Goal: Task Accomplishment & Management: Complete application form

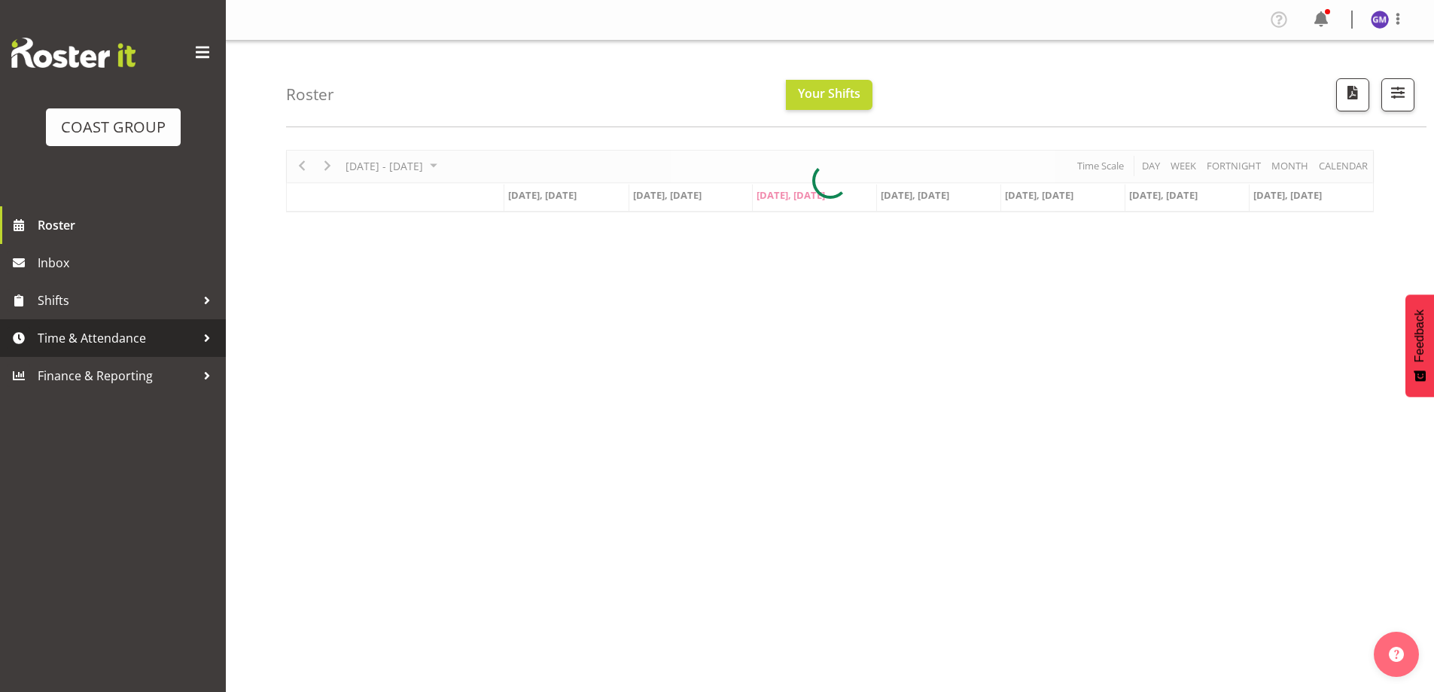
click at [82, 341] on span "Time & Attendance" at bounding box center [117, 338] width 158 height 23
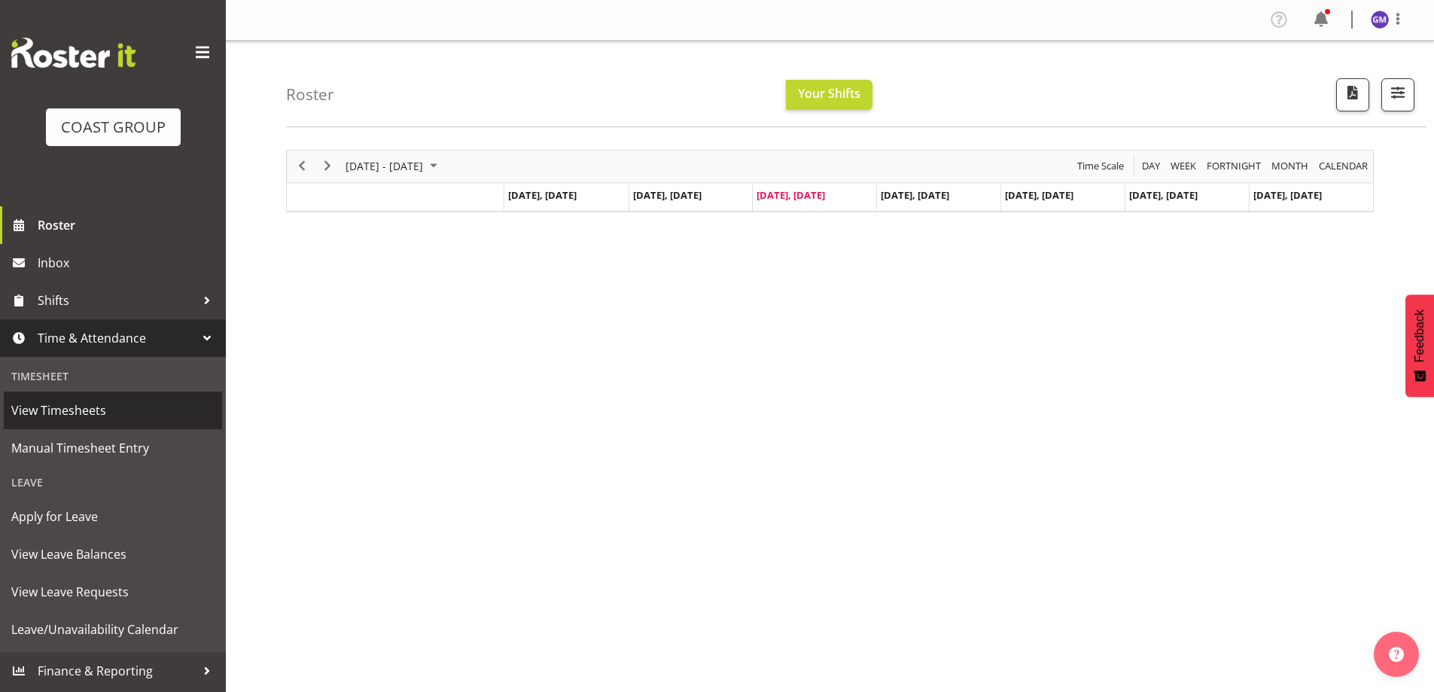
click at [83, 412] on span "View Timesheets" at bounding box center [112, 410] width 203 height 23
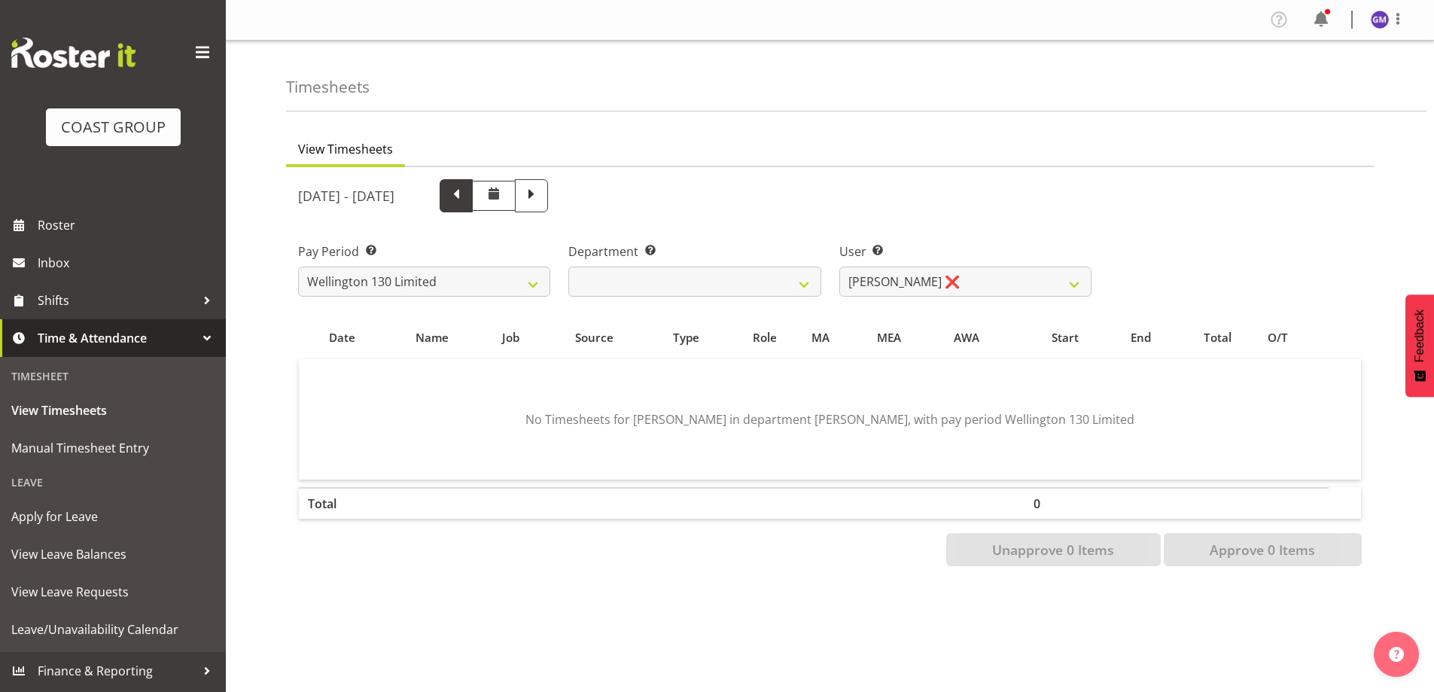
click at [466, 202] on span at bounding box center [456, 194] width 20 height 20
select select
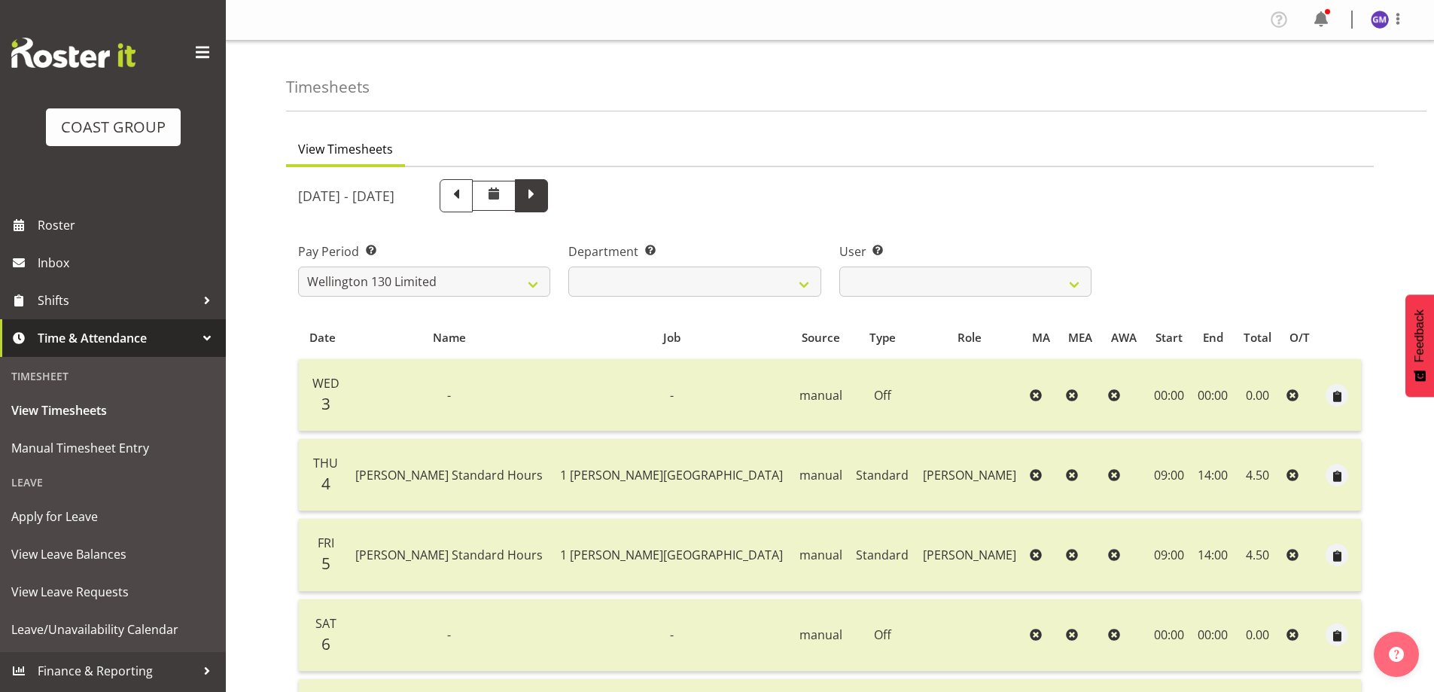
click at [541, 197] on span at bounding box center [532, 194] width 20 height 20
select select
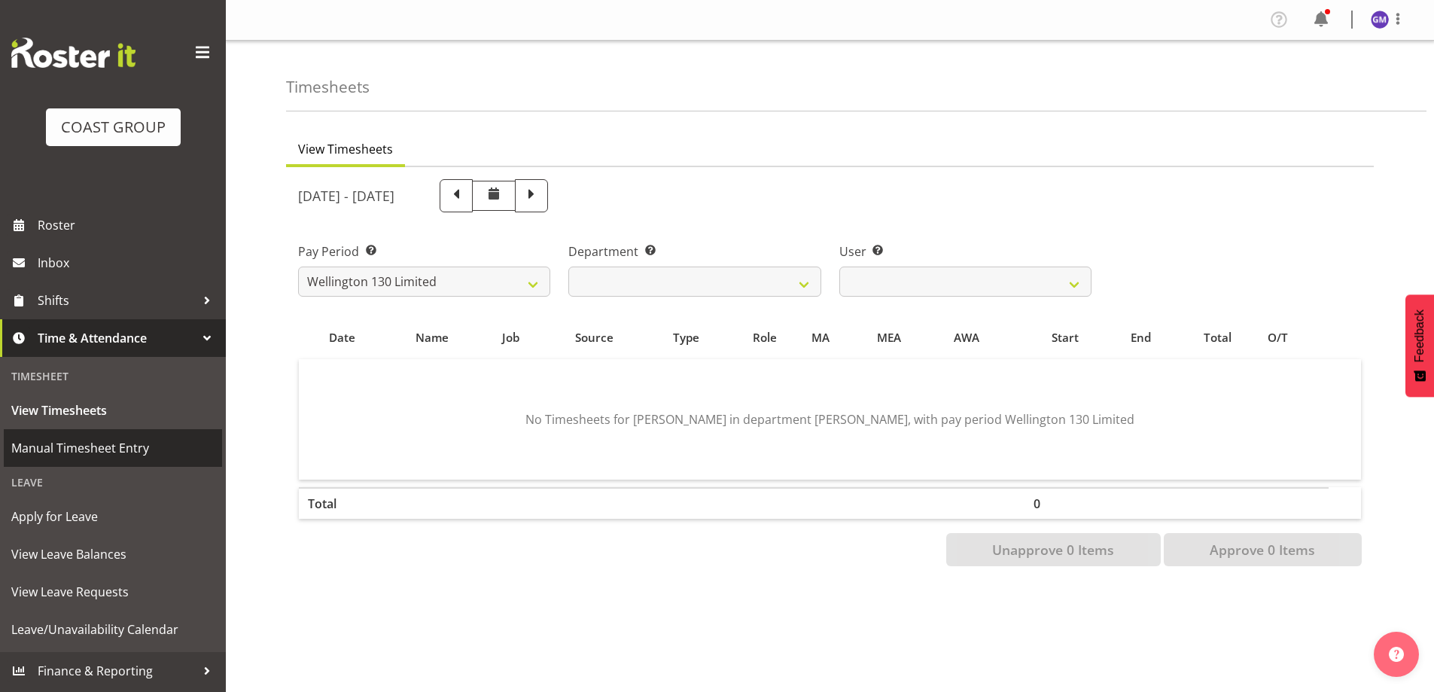
click at [77, 446] on span "Manual Timesheet Entry" at bounding box center [112, 448] width 203 height 23
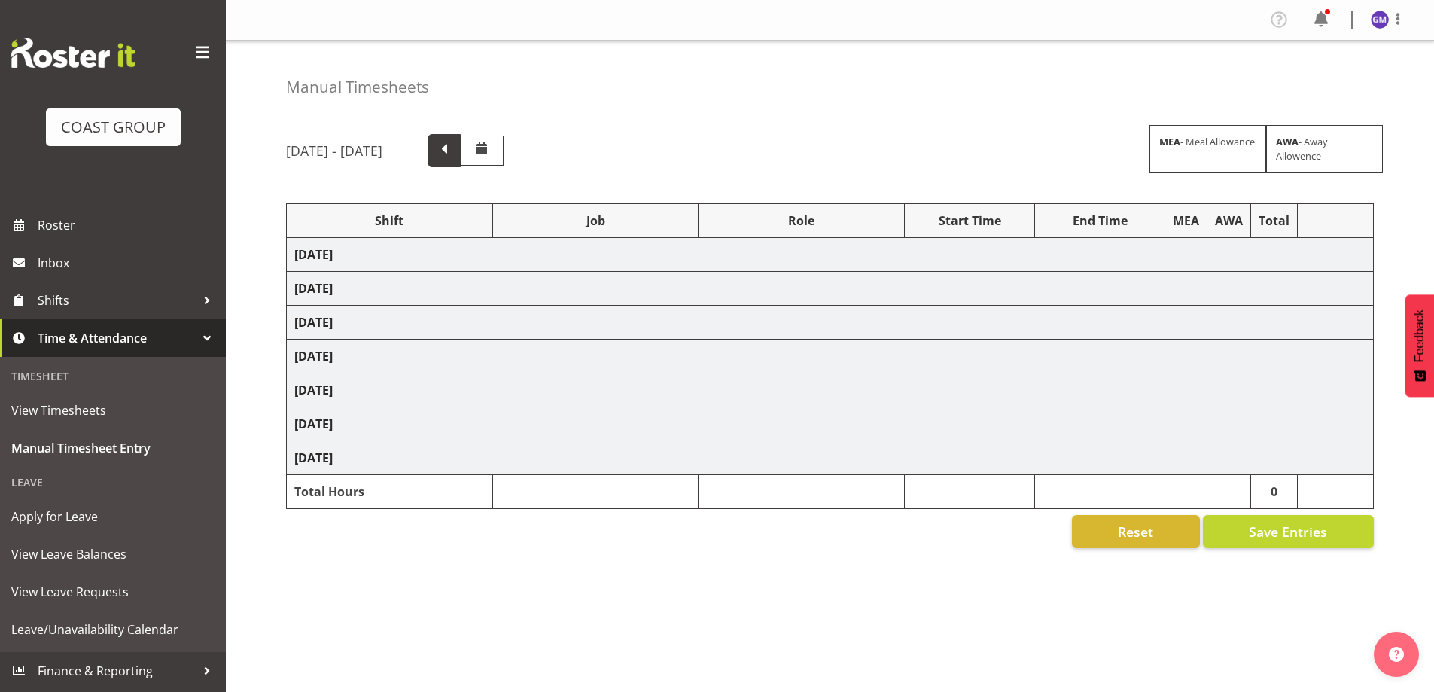
click at [454, 153] on span at bounding box center [444, 149] width 20 height 20
select select "47759"
select select "7032"
select select "47759"
select select "7032"
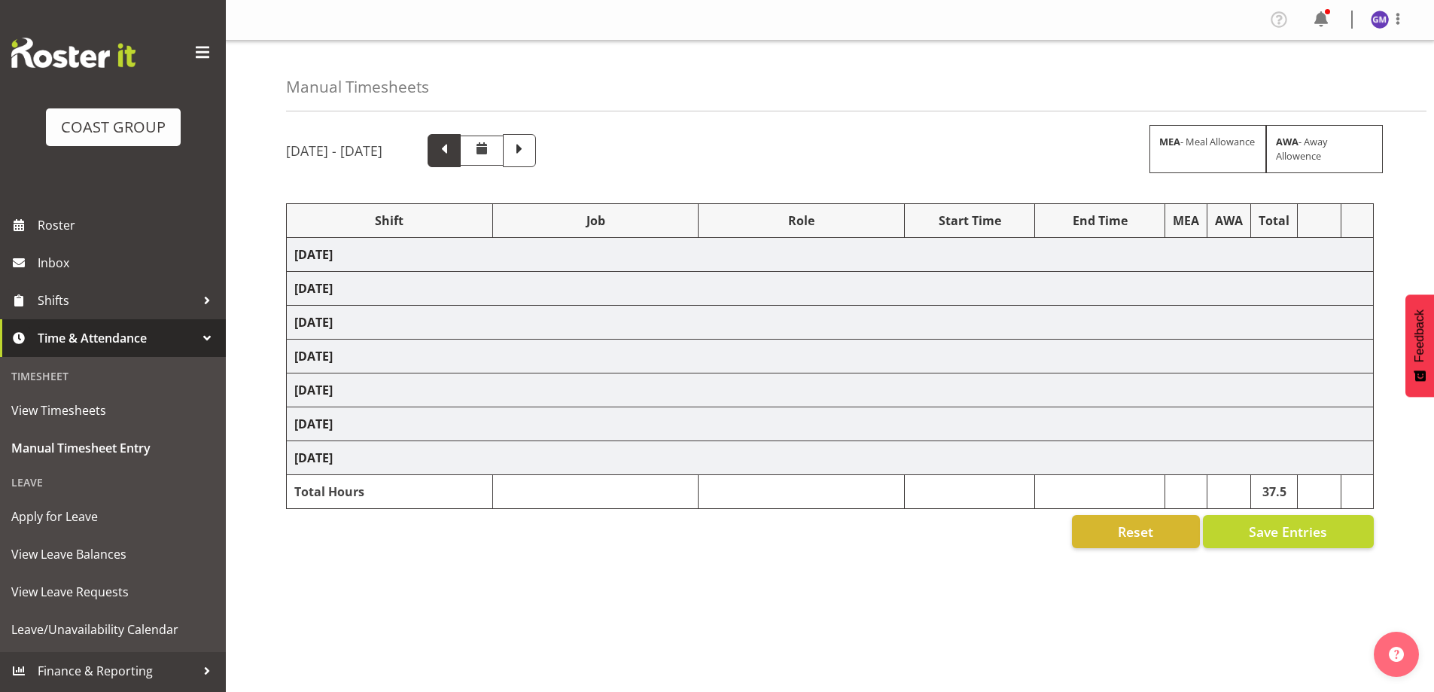
select select "47759"
select select "7032"
select select "47759"
select select "7032"
select select "47759"
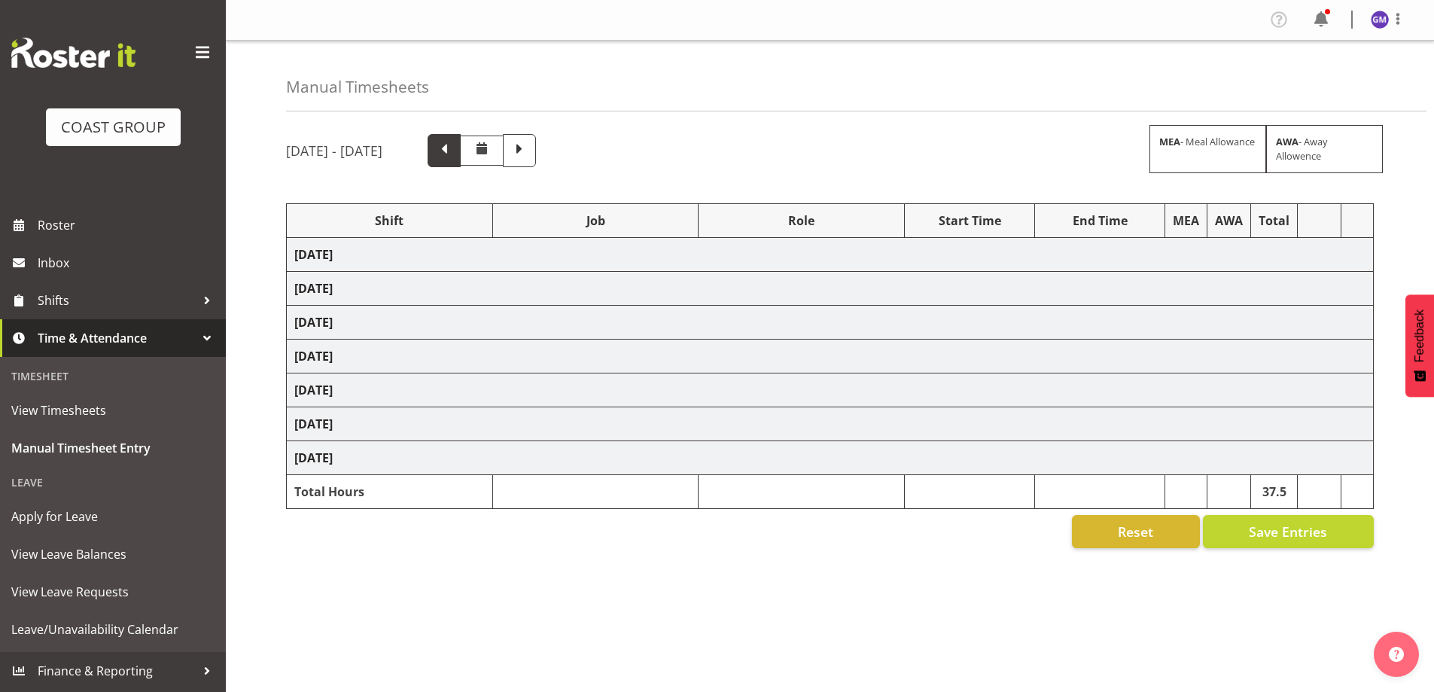
select select "7032"
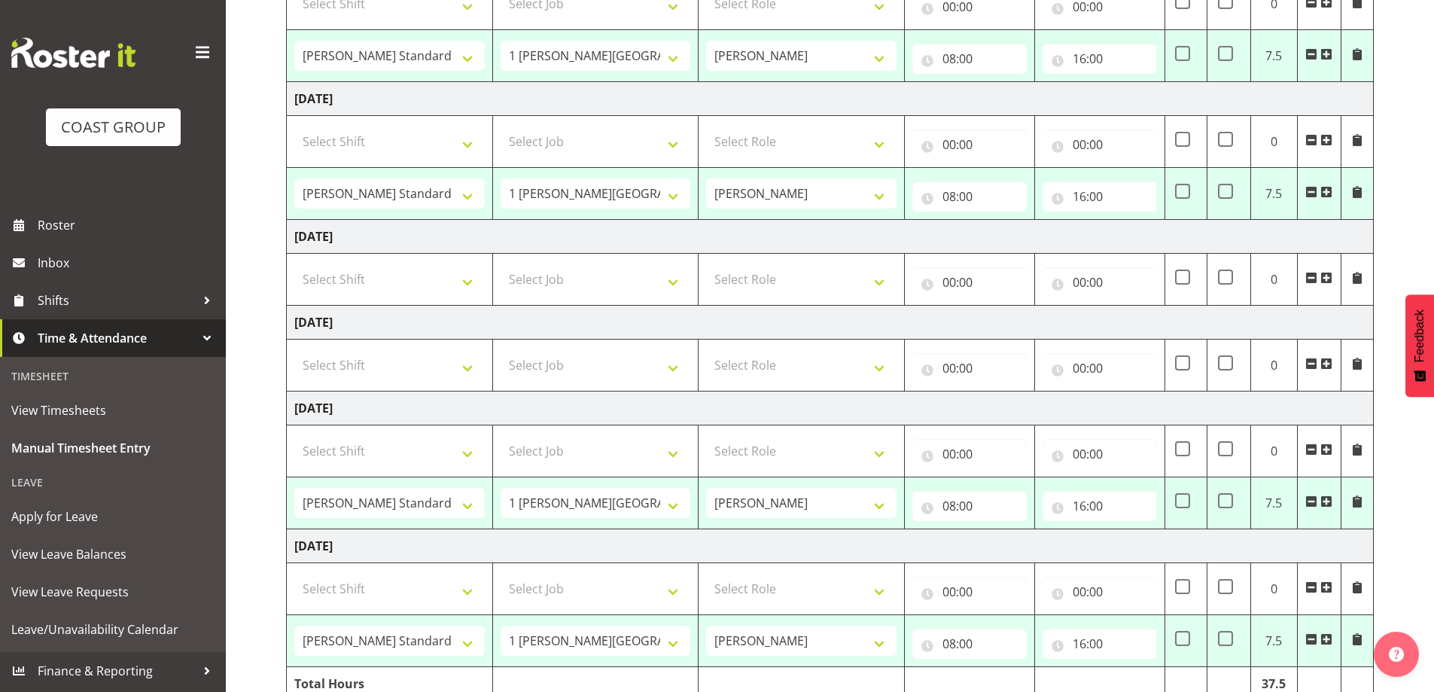
scroll to position [452, 0]
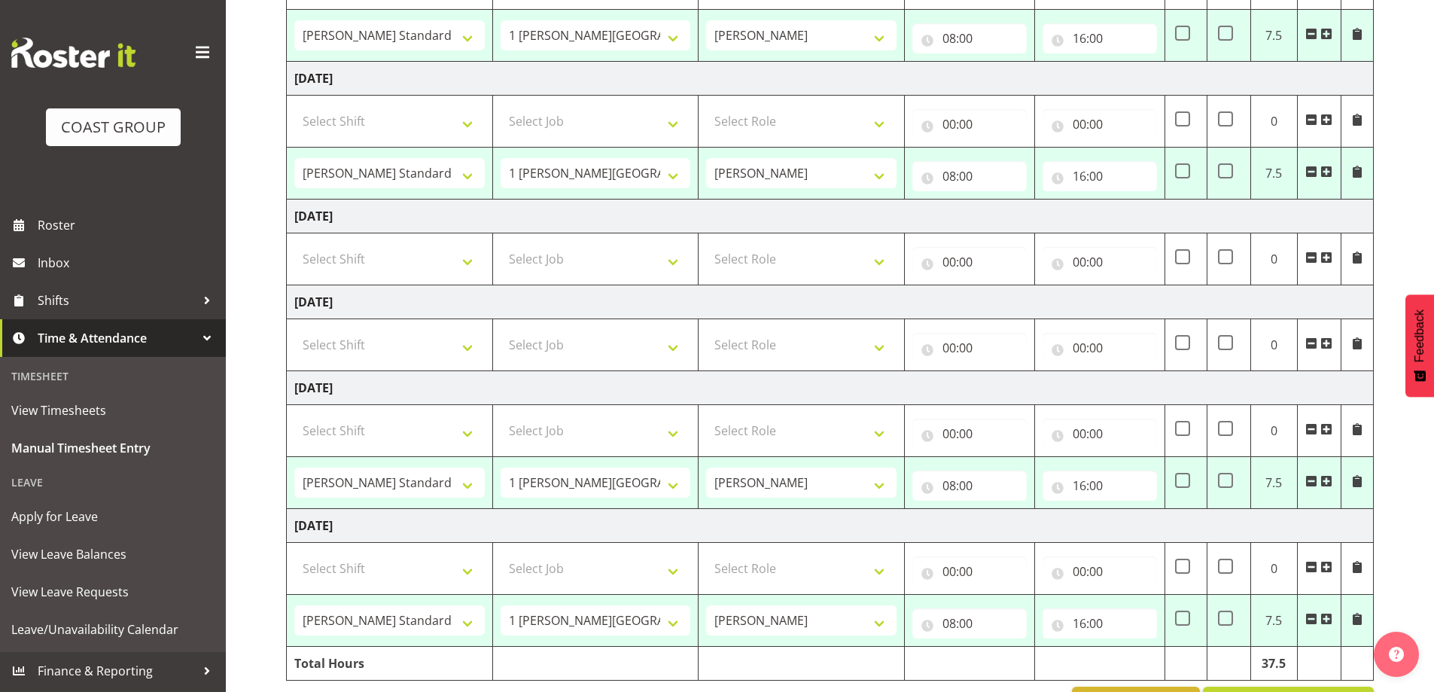
click at [1310, 481] on span at bounding box center [1311, 481] width 12 height 12
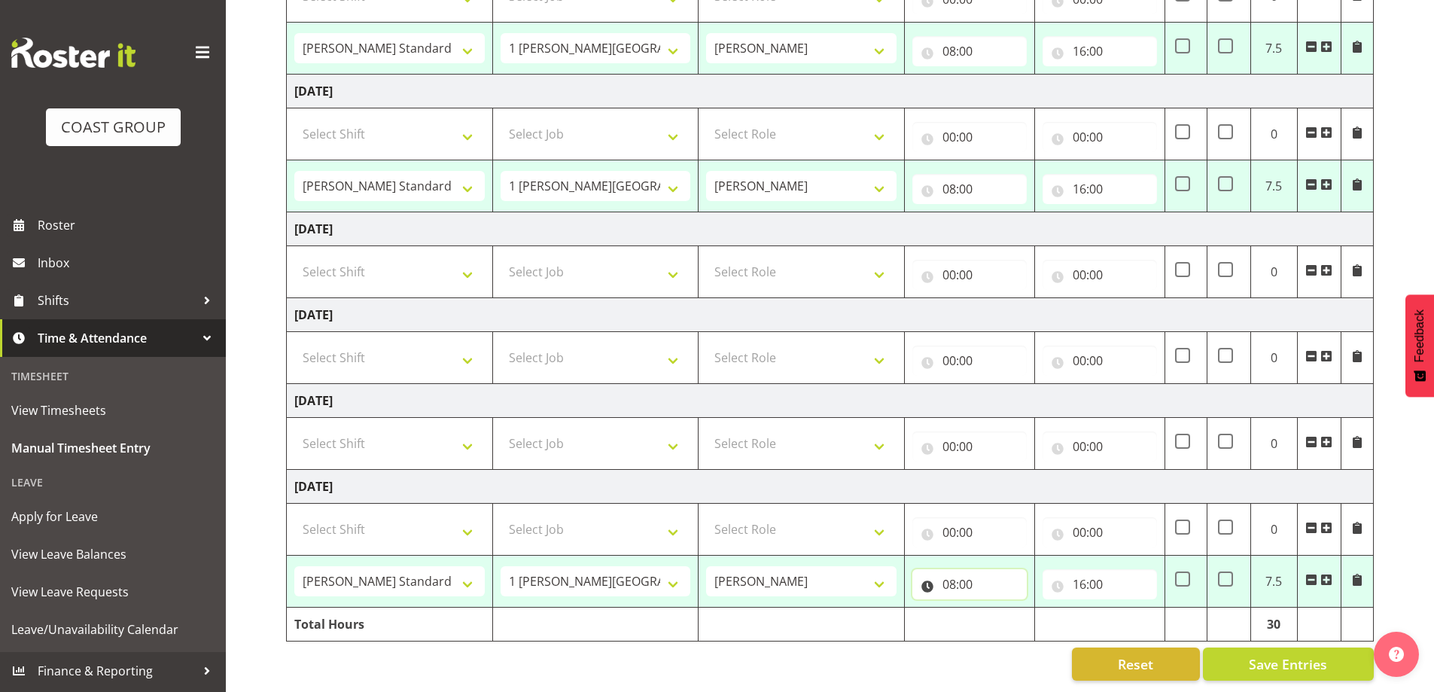
click at [984, 579] on input "08:00" at bounding box center [969, 584] width 114 height 30
click at [1017, 615] on select "00 01 02 03 04 05 06 07 08 09 10 11 12 13 14 15 16 17 18 19 20 21 22 23" at bounding box center [1015, 623] width 34 height 30
select select "9"
click at [998, 608] on select "00 01 02 03 04 05 06 07 08 09 10 11 12 13 14 15 16 17 18 19 20 21 22 23" at bounding box center [1015, 623] width 34 height 30
type input "09:00"
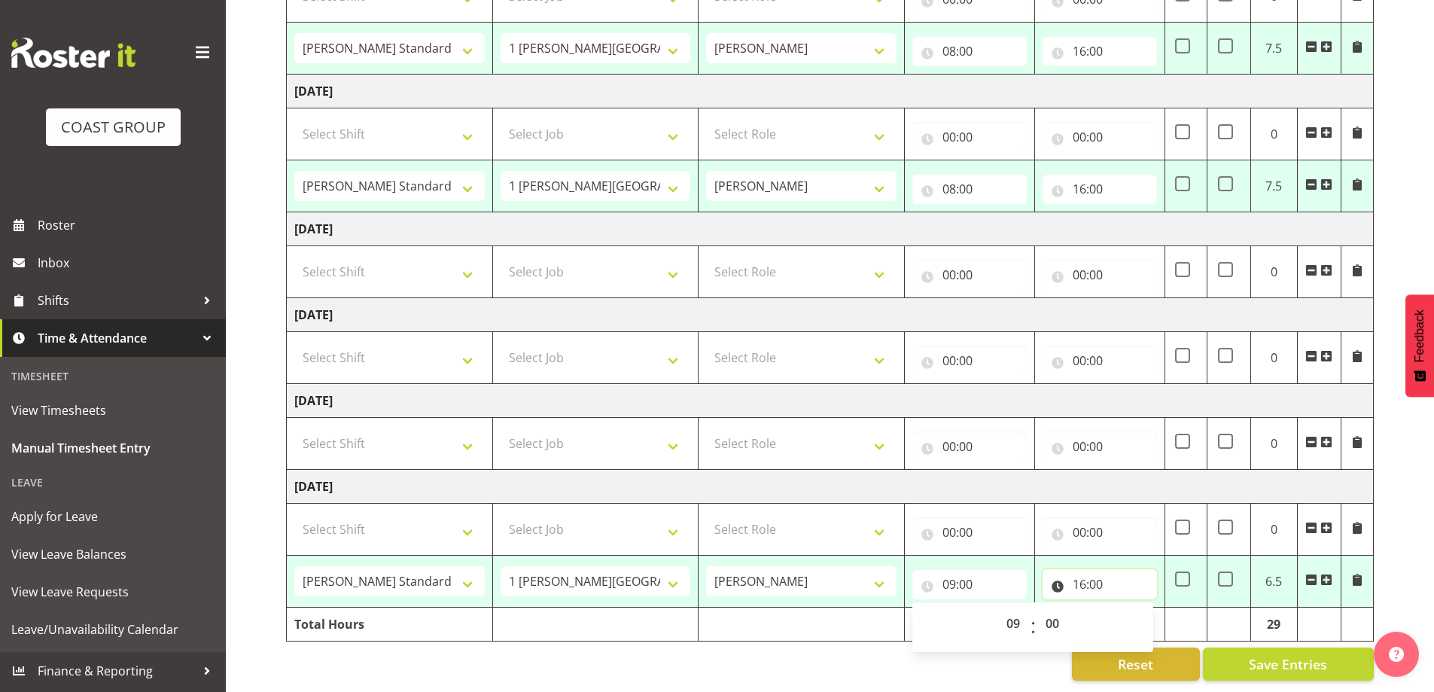
click at [1097, 569] on input "16:00" at bounding box center [1099, 584] width 114 height 30
click at [1148, 613] on select "00 01 02 03 04 05 06 07 08 09 10 11 12 13 14 15 16 17 18 19 20 21 22 23" at bounding box center [1145, 623] width 34 height 30
select select "14"
click at [1128, 608] on select "00 01 02 03 04 05 06 07 08 09 10 11 12 13 14 15 16 17 18 19 20 21 22 23" at bounding box center [1145, 623] width 34 height 30
type input "14:00"
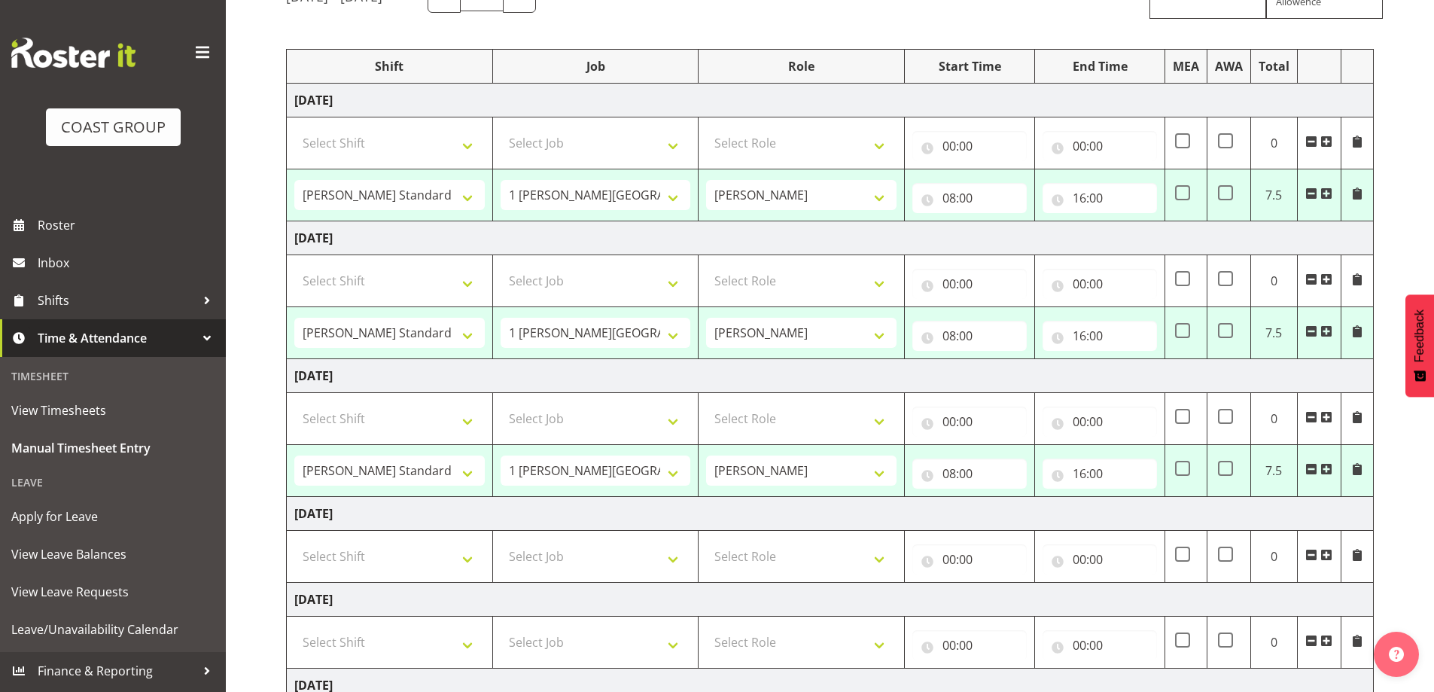
scroll to position [0, 0]
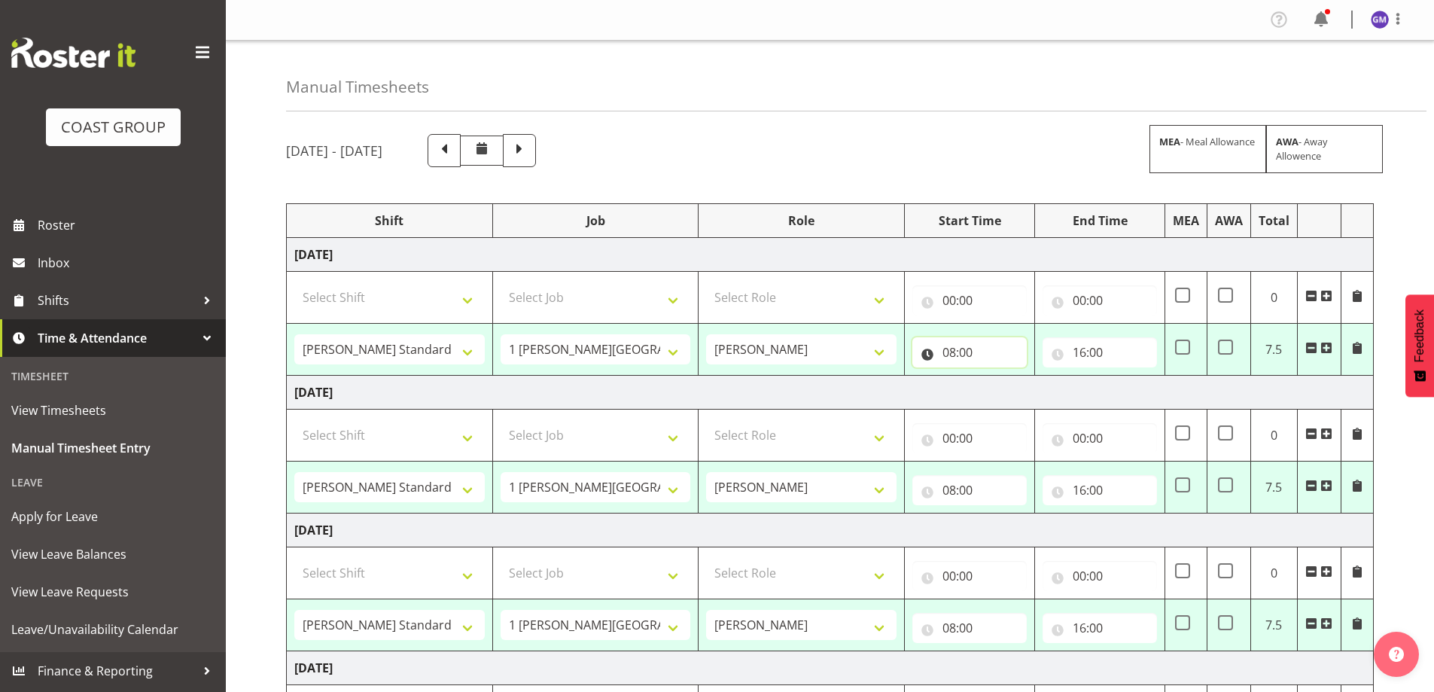
click at [974, 352] on input "08:00" at bounding box center [969, 352] width 114 height 30
drag, startPoint x: 1006, startPoint y: 397, endPoint x: 1003, endPoint y: 382, distance: 16.1
click at [1006, 397] on select "00 01 02 03 04 05 06 07 08 09 10 11 12 13 14 15 16 17 18 19 20 21 22 23" at bounding box center [1015, 391] width 34 height 30
select select "9"
click at [998, 376] on select "00 01 02 03 04 05 06 07 08 09 10 11 12 13 14 15 16 17 18 19 20 21 22 23" at bounding box center [1015, 391] width 34 height 30
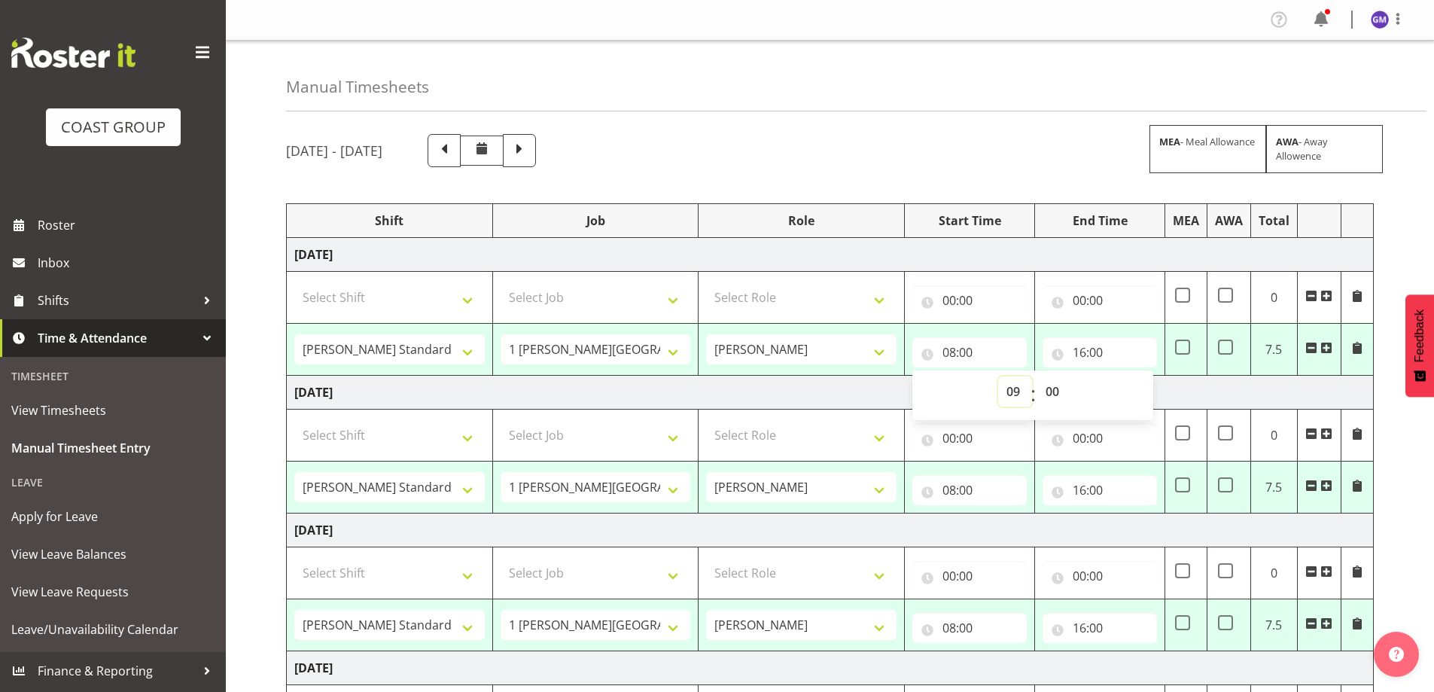
type input "09:00"
click at [942, 485] on input "08:00" at bounding box center [969, 490] width 114 height 30
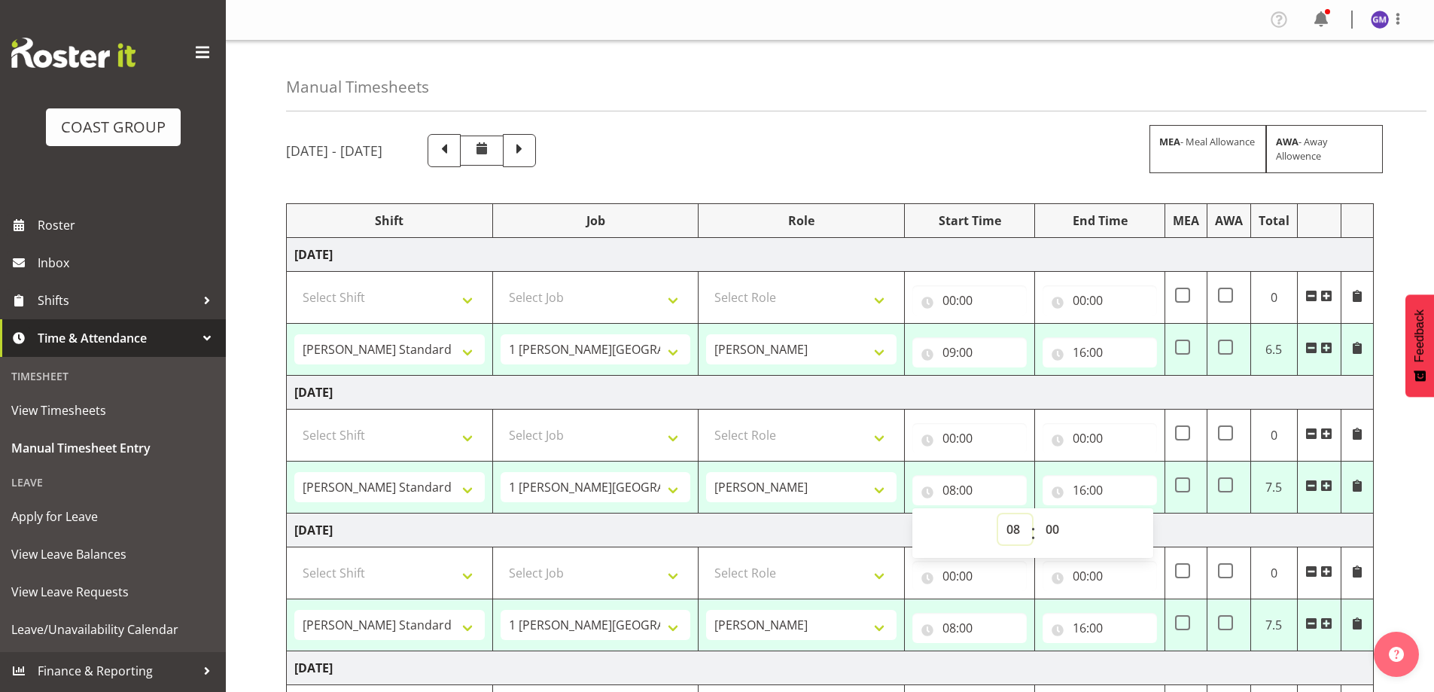
click at [1010, 528] on select "00 01 02 03 04 05 06 07 08 09 10 11 12 13 14 15 16 17 18 19 20 21 22 23" at bounding box center [1015, 529] width 34 height 30
select select "9"
click at [998, 514] on select "00 01 02 03 04 05 06 07 08 09 10 11 12 13 14 15 16 17 18 19 20 21 22 23" at bounding box center [1015, 529] width 34 height 30
type input "09:00"
click at [966, 625] on input "08:00" at bounding box center [969, 628] width 114 height 30
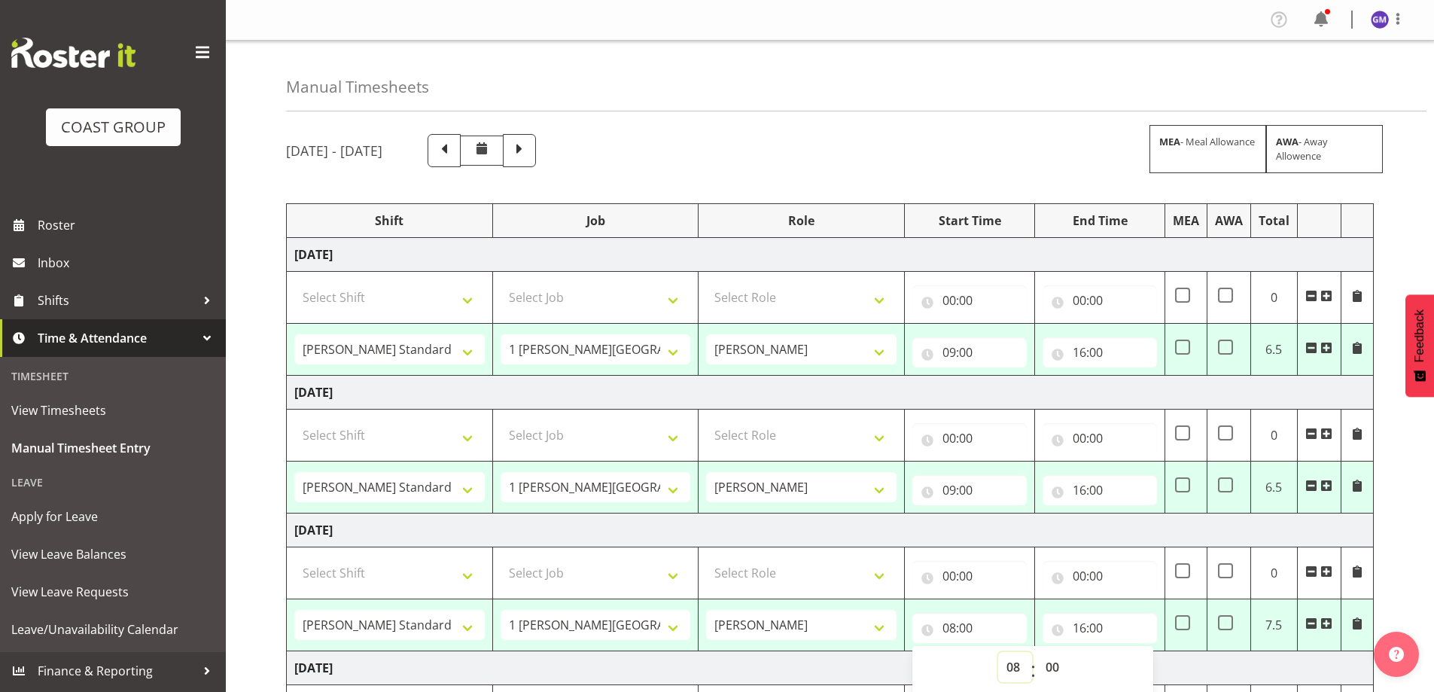
drag, startPoint x: 1014, startPoint y: 667, endPoint x: 1016, endPoint y: 659, distance: 7.9
click at [1014, 667] on select "00 01 02 03 04 05 06 07 08 09 10 11 12 13 14 15 16 17 18 19 20 21 22 23" at bounding box center [1015, 667] width 34 height 30
select select "9"
click at [998, 652] on select "00 01 02 03 04 05 06 07 08 09 10 11 12 13 14 15 16 17 18 19 20 21 22 23" at bounding box center [1015, 667] width 34 height 30
type input "09:00"
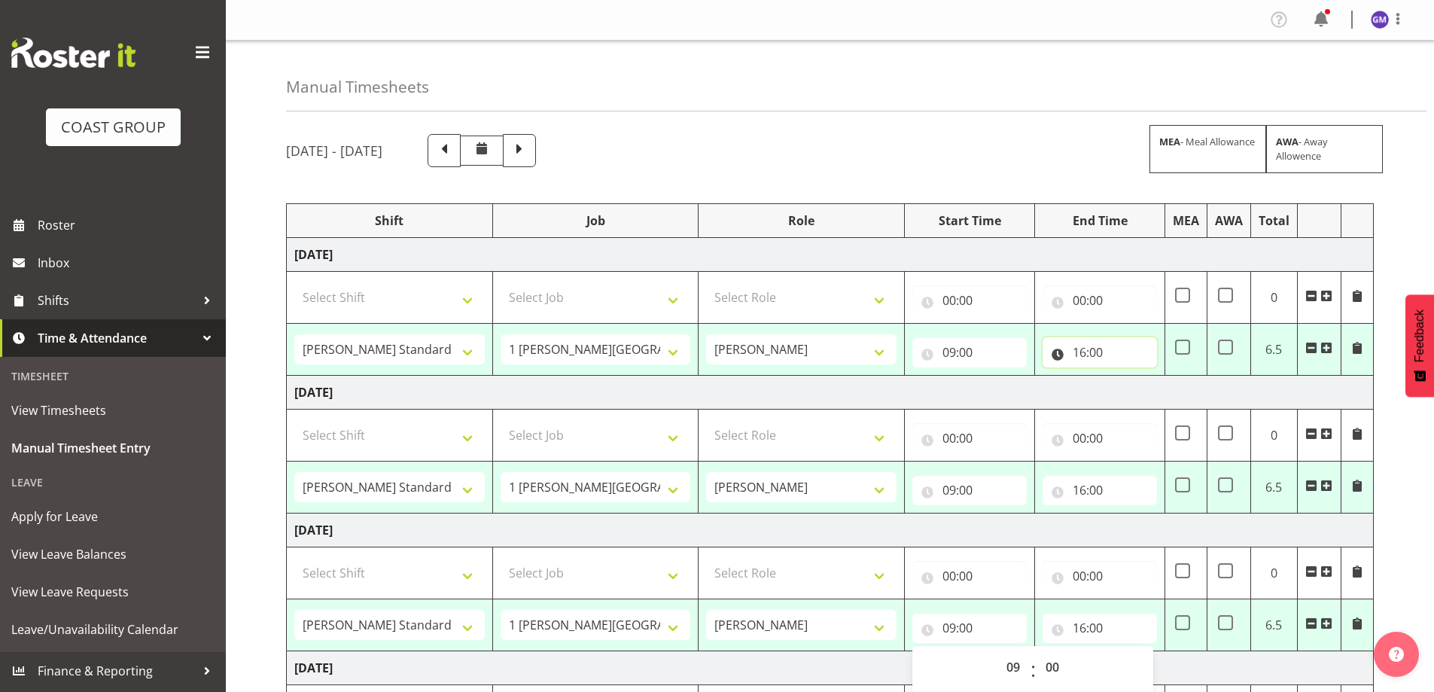
click at [1091, 365] on input "16:00" at bounding box center [1099, 352] width 114 height 30
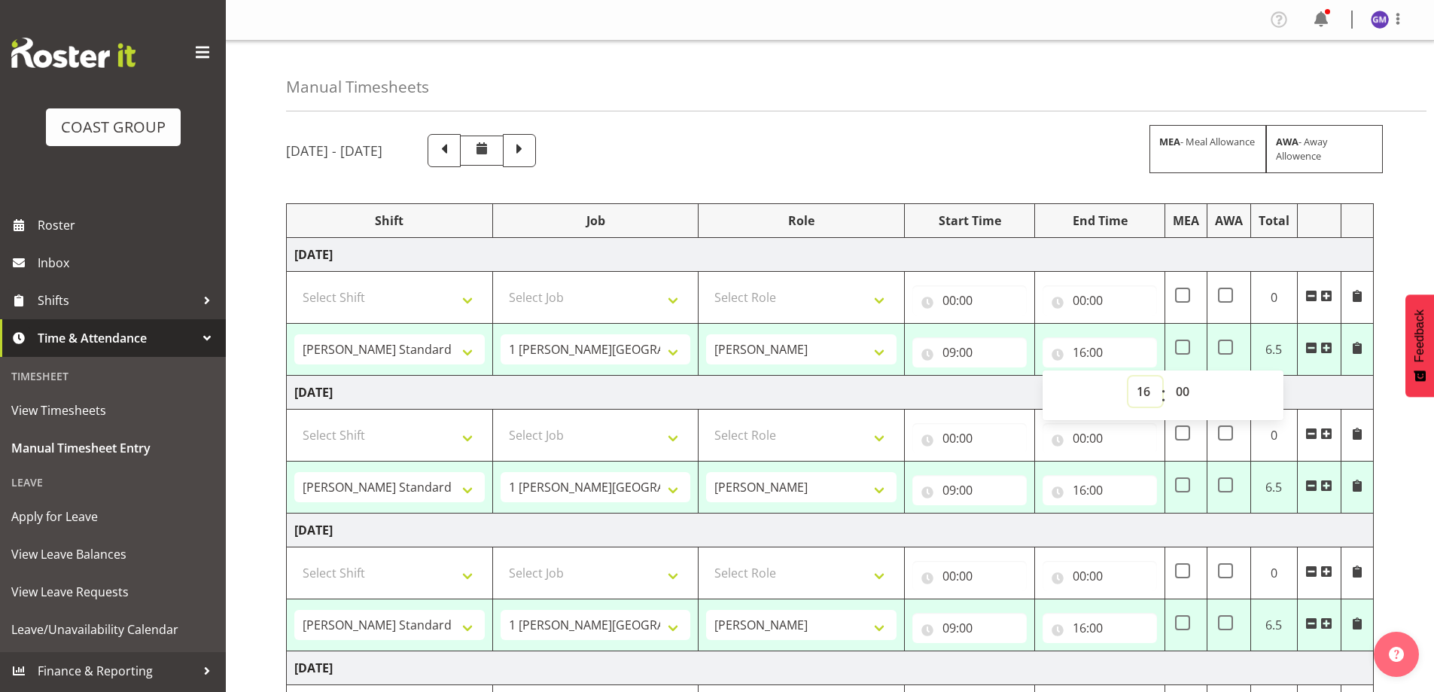
click at [1139, 396] on select "00 01 02 03 04 05 06 07 08 09 10 11 12 13 14 15 16 17 18 19 20 21 22 23" at bounding box center [1145, 391] width 34 height 30
select select "14"
click at [1128, 376] on select "00 01 02 03 04 05 06 07 08 09 10 11 12 13 14 15 16 17 18 19 20 21 22 23" at bounding box center [1145, 391] width 34 height 30
type input "14:00"
click at [1101, 494] on input "16:00" at bounding box center [1099, 490] width 114 height 30
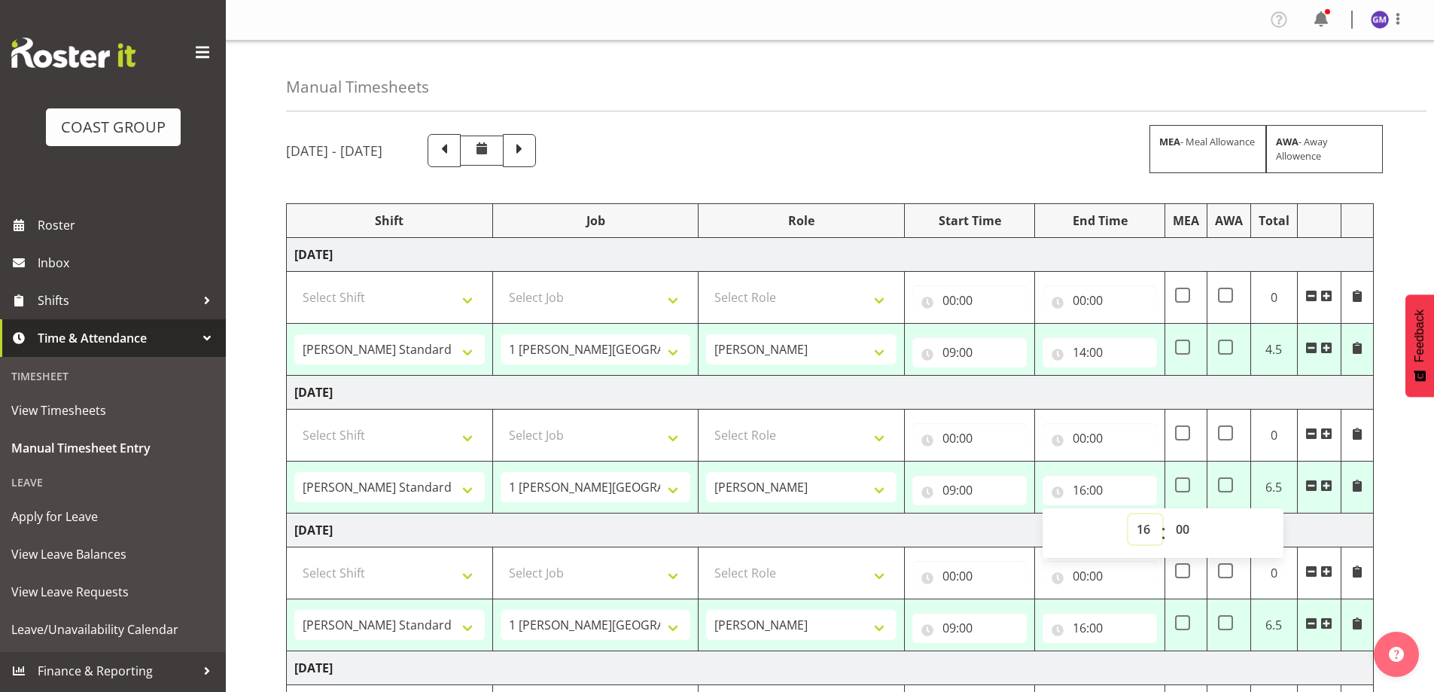
click at [1141, 532] on select "00 01 02 03 04 05 06 07 08 09 10 11 12 13 14 15 16 17 18 19 20 21 22 23" at bounding box center [1145, 529] width 34 height 30
select select "14"
click at [1128, 514] on select "00 01 02 03 04 05 06 07 08 09 10 11 12 13 14 15 16 17 18 19 20 21 22 23" at bounding box center [1145, 529] width 34 height 30
type input "14:00"
click at [1142, 627] on input "16:00" at bounding box center [1099, 628] width 114 height 30
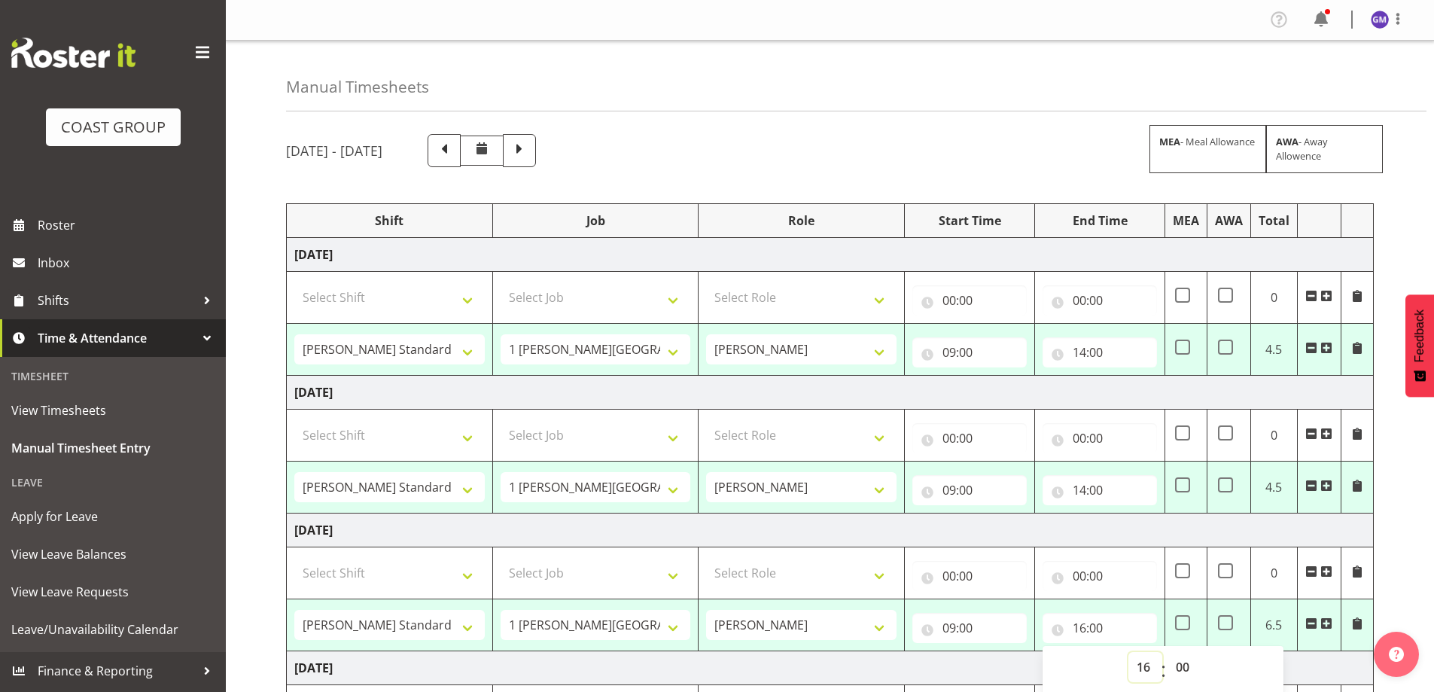
drag, startPoint x: 1148, startPoint y: 668, endPoint x: 1145, endPoint y: 656, distance: 12.4
click at [1147, 668] on select "00 01 02 03 04 05 06 07 08 09 10 11 12 13 14 15 16 17 18 19 20 21 22 23" at bounding box center [1145, 667] width 34 height 30
select select "14"
click at [1128, 652] on select "00 01 02 03 04 05 06 07 08 09 10 11 12 13 14 15 16 17 18 19 20 21 22 23" at bounding box center [1145, 667] width 34 height 30
type input "14:00"
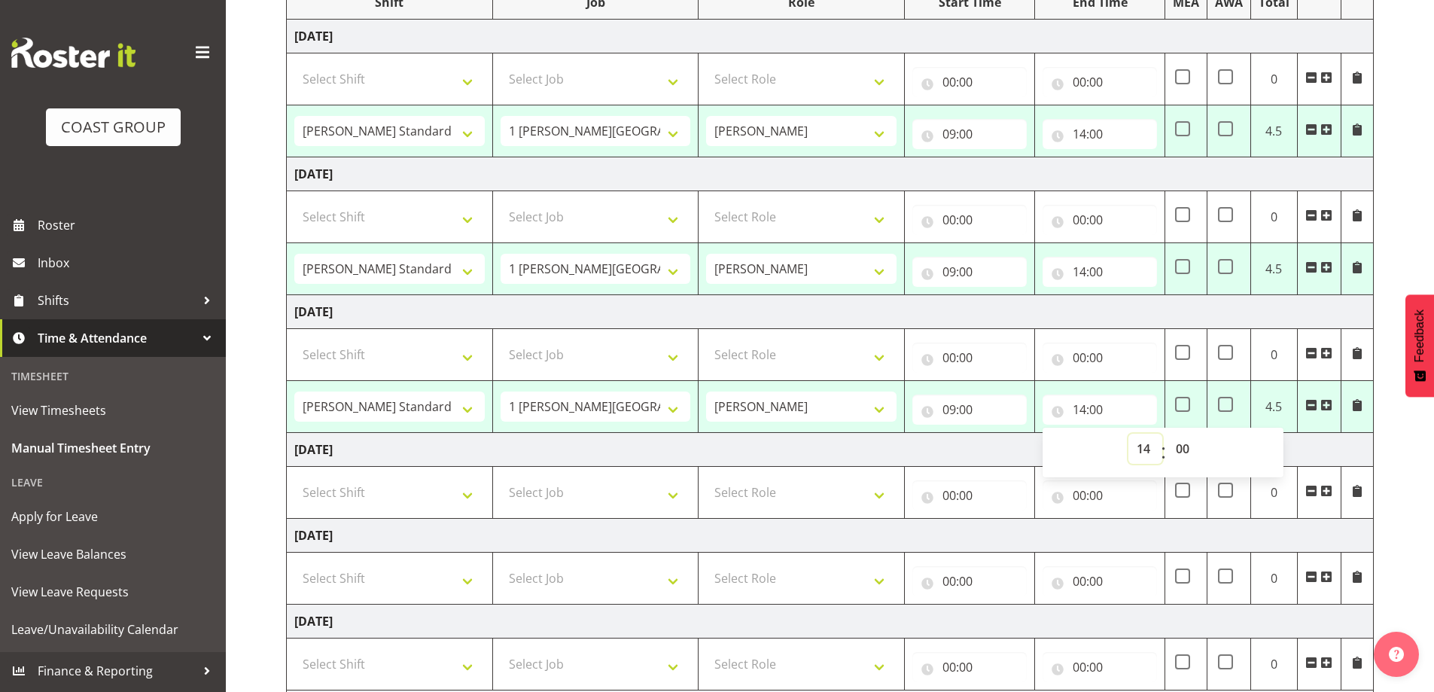
scroll to position [450, 0]
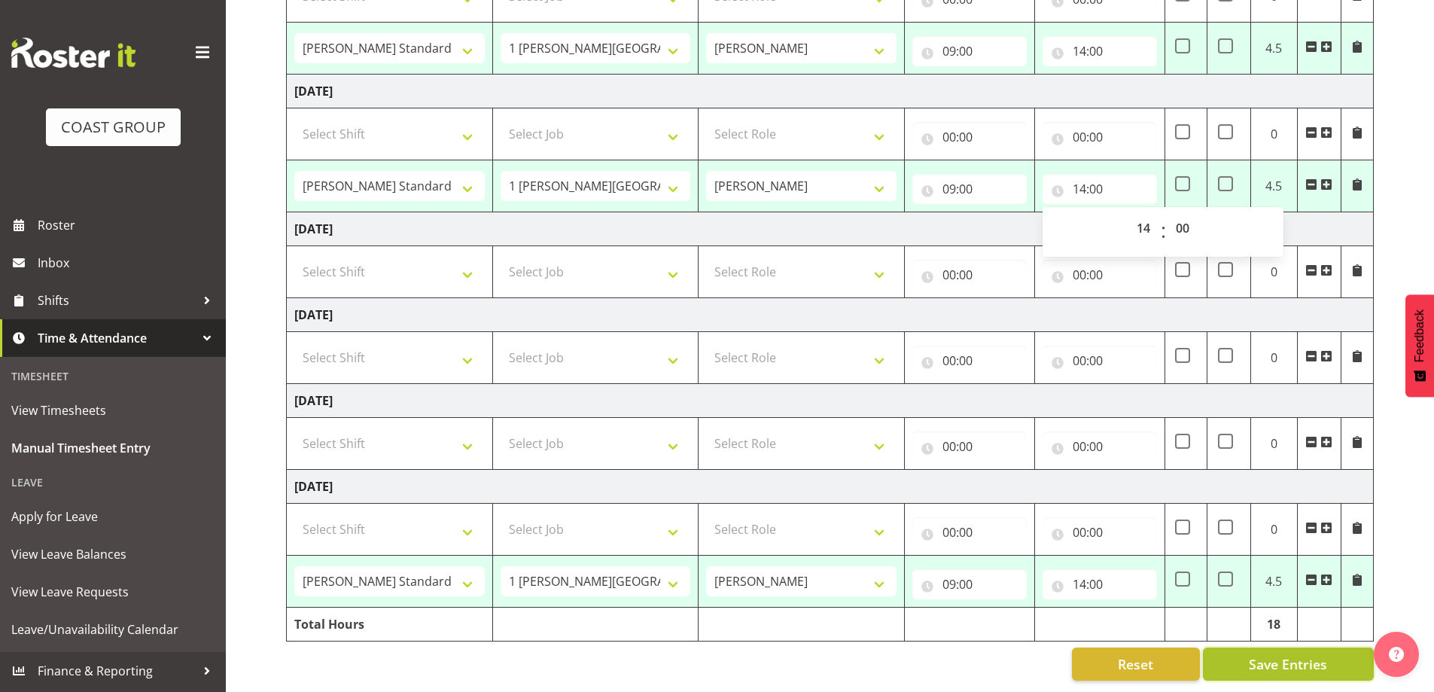
click at [1282, 654] on span "Save Entries" at bounding box center [1288, 664] width 78 height 20
select select "47759"
select select "7032"
type input "09:00"
type input "14:00"
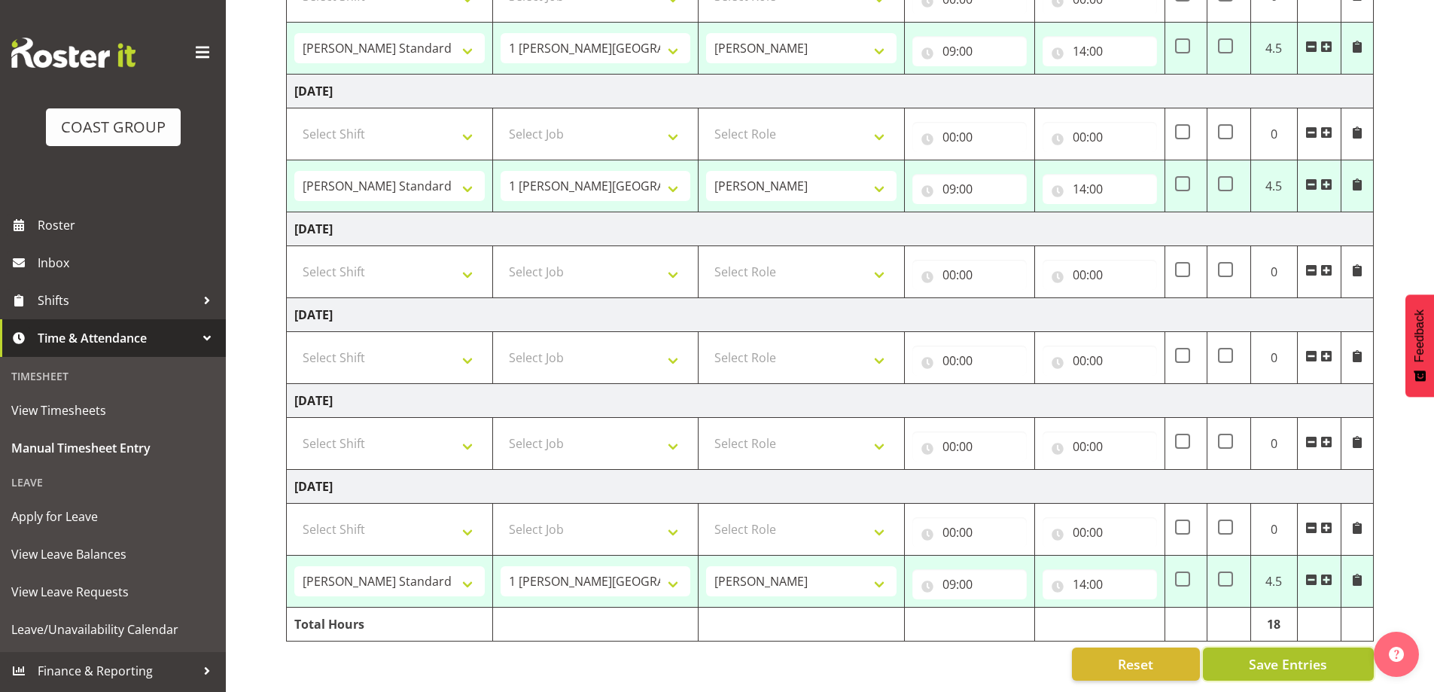
select select "47759"
select select "7032"
type input "09:00"
type input "14:00"
select select "47759"
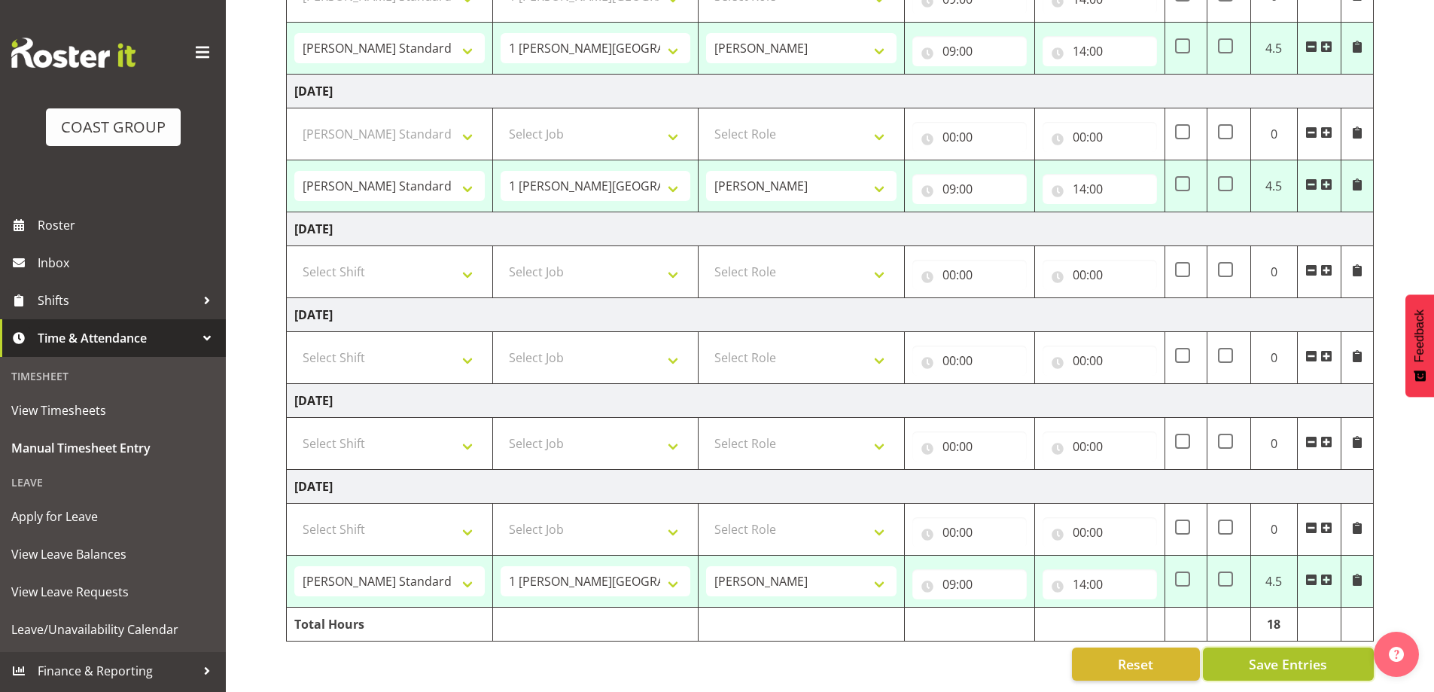
select select "7032"
type input "09:00"
type input "14:00"
select select "47759"
select select "7032"
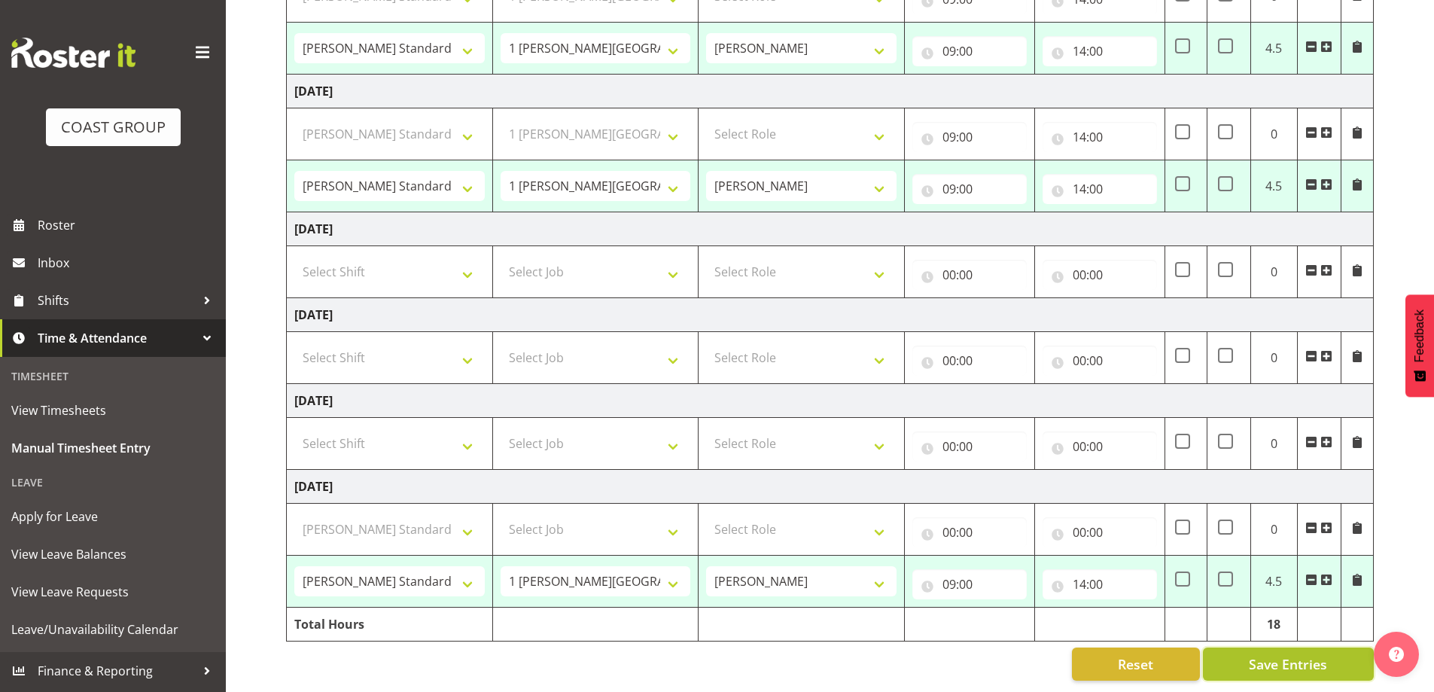
type input "09:00"
type input "14:00"
select select "47759"
select select "7032"
select select "47759"
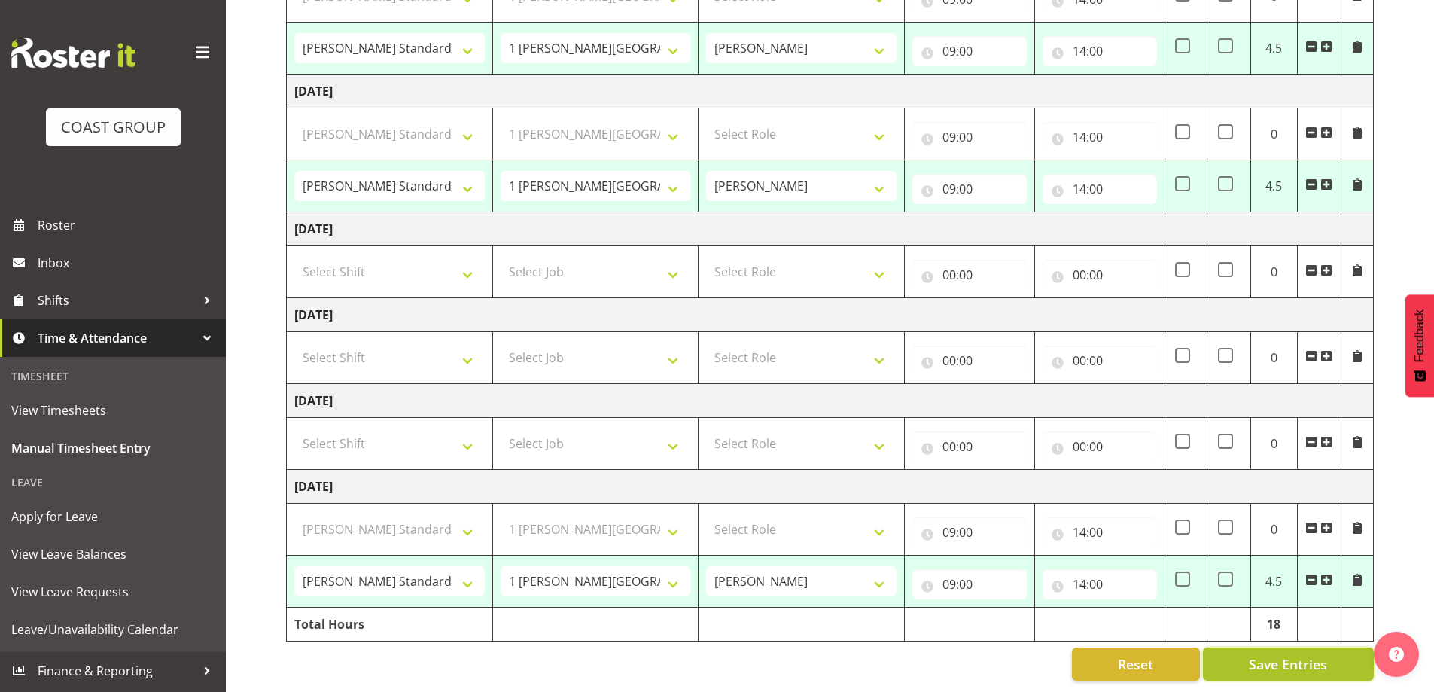
select select "7032"
select select "47759"
select select "7032"
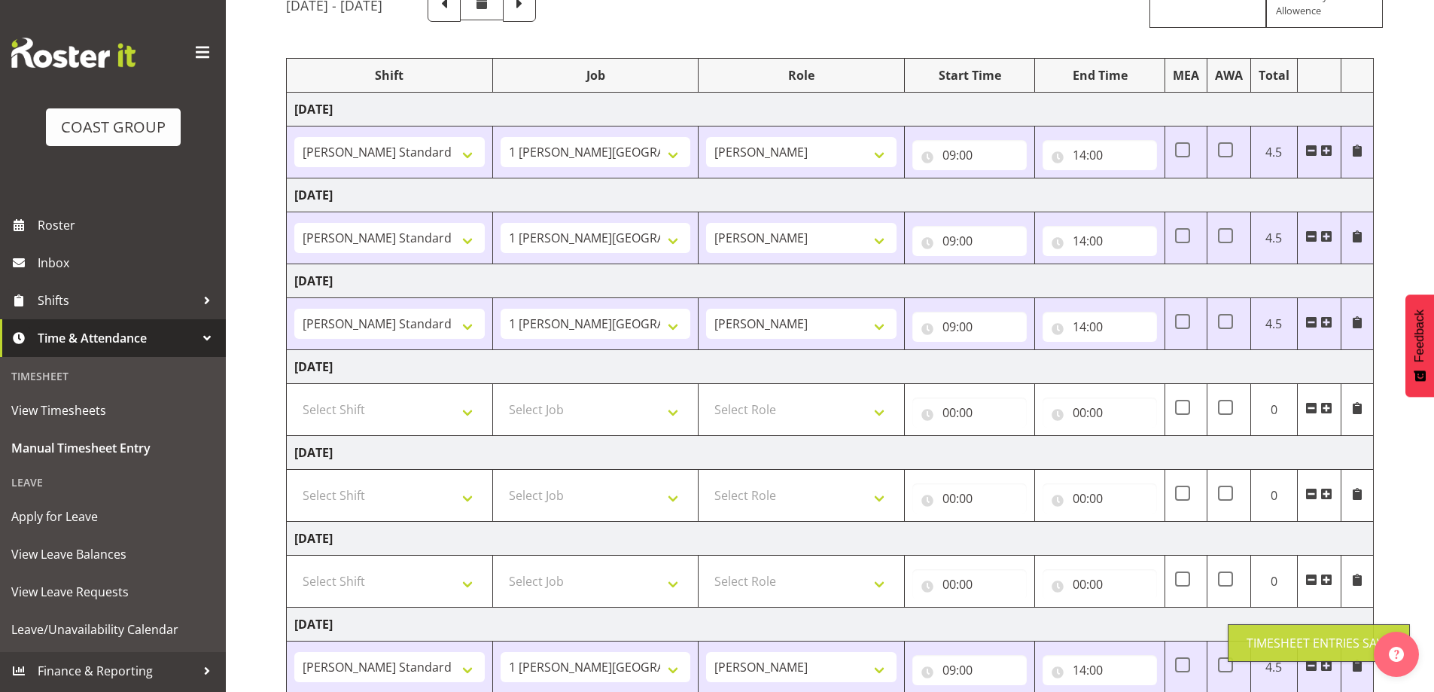
scroll to position [0, 0]
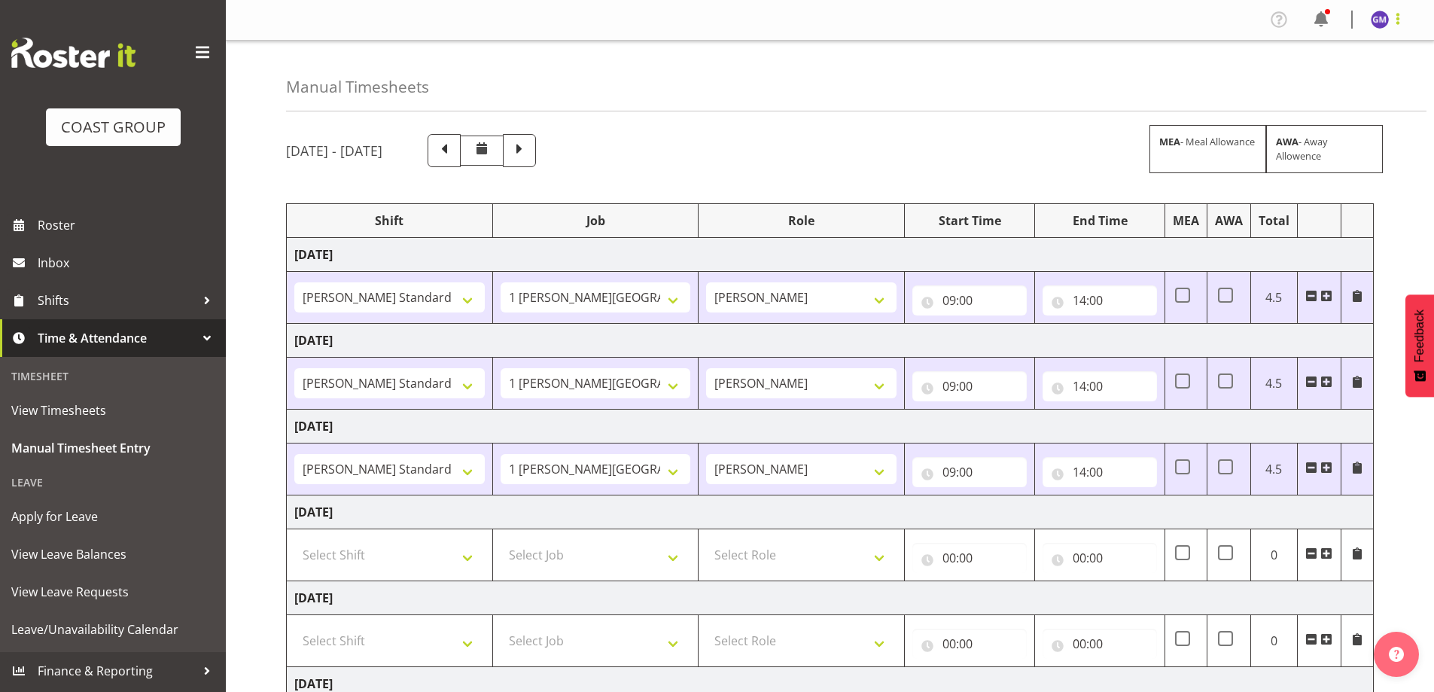
click at [1398, 23] on span at bounding box center [1398, 19] width 18 height 18
click at [1334, 84] on link "Log Out" at bounding box center [1334, 78] width 145 height 27
